Goal: Task Accomplishment & Management: Manage account settings

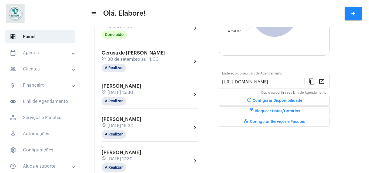
scroll to position [109, 0]
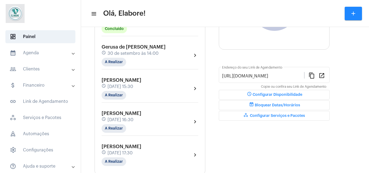
click at [133, 86] on span "[DATE] 15:30" at bounding box center [120, 86] width 26 height 5
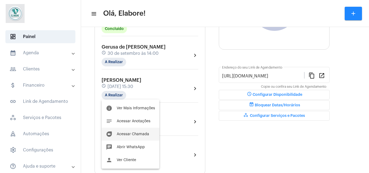
click at [129, 130] on button "duo [PERSON_NAME]" at bounding box center [131, 134] width 58 height 13
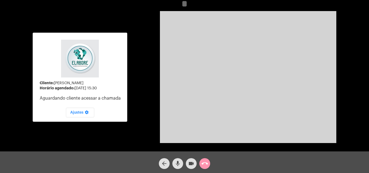
click at [189, 164] on mat-icon "videocam" at bounding box center [191, 163] width 6 height 6
click at [180, 163] on mat-icon "mic" at bounding box center [177, 163] width 6 height 6
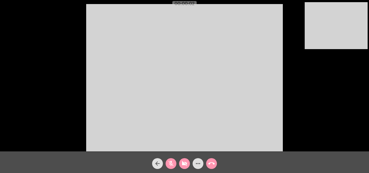
click at [185, 165] on mat-icon "videocam_off" at bounding box center [184, 163] width 6 height 6
click at [175, 166] on button "mic_off" at bounding box center [171, 163] width 11 height 11
click at [166, 158] on button "mic" at bounding box center [171, 163] width 11 height 11
click at [175, 166] on button "mic_off" at bounding box center [171, 163] width 11 height 11
click at [194, 164] on button "more_horiz" at bounding box center [198, 163] width 11 height 11
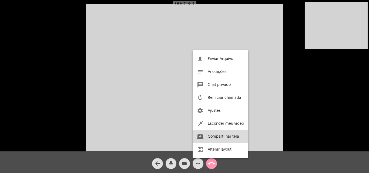
click at [222, 136] on span "Compartilhar tela" at bounding box center [223, 137] width 31 height 4
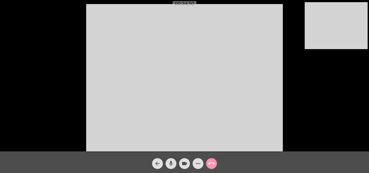
click at [160, 163] on mat-icon "arrow_back" at bounding box center [157, 163] width 6 height 6
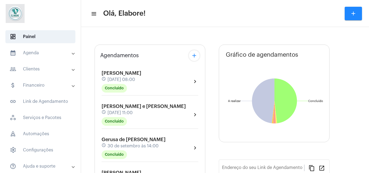
type input "[URL][DOMAIN_NAME]"
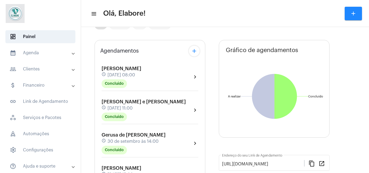
scroll to position [61, 0]
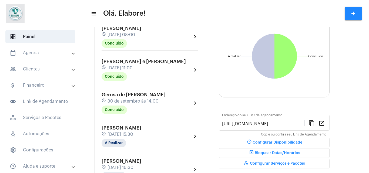
click at [182, 139] on div "[PERSON_NAME] schedule [DATE] 15:30 A Realizar chevron_right" at bounding box center [150, 136] width 97 height 22
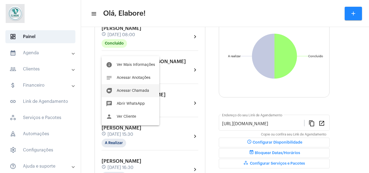
click at [143, 90] on span "Acessar Chamada" at bounding box center [133, 91] width 32 height 4
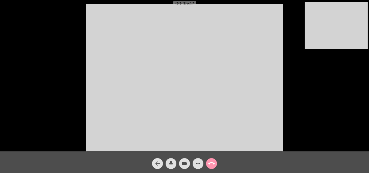
click at [159, 163] on mat-icon "arrow_back" at bounding box center [157, 163] width 6 height 6
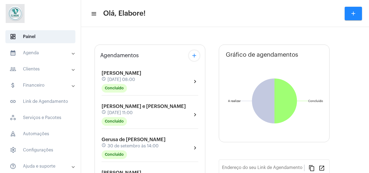
type input "[URL][DOMAIN_NAME]"
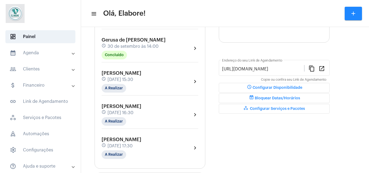
scroll to position [120, 0]
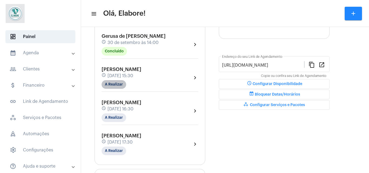
click at [120, 83] on mat-chip "A Realizar" at bounding box center [114, 84] width 25 height 9
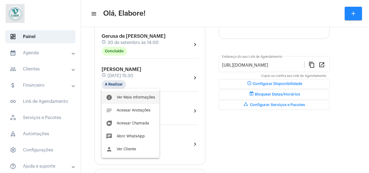
click at [128, 100] on button "info Ver Mais Informações" at bounding box center [131, 97] width 58 height 13
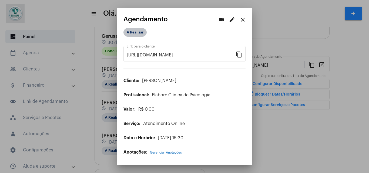
click at [134, 35] on mat-chip "A Realizar" at bounding box center [134, 32] width 23 height 9
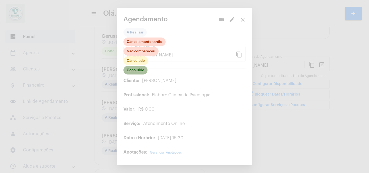
click at [139, 70] on mat-chip "Concluído" at bounding box center [135, 70] width 24 height 9
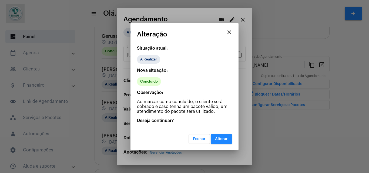
click at [216, 137] on span "Alterar" at bounding box center [221, 139] width 13 height 4
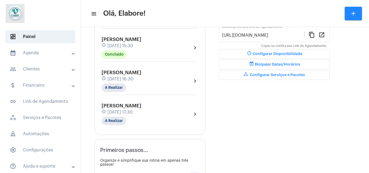
scroll to position [199, 0]
